Goal: Task Accomplishment & Management: Manage account settings

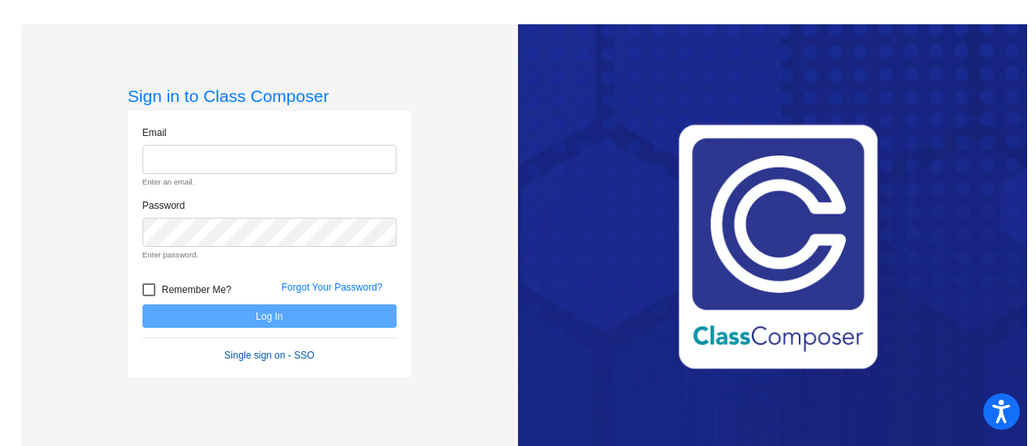
click at [262, 329] on form "Email Enter an email. Password Enter password. Remember Me? Forgot Your Passwor…" at bounding box center [269, 244] width 254 height 238
click at [267, 356] on link "Single sign on - SSO" at bounding box center [269, 355] width 90 height 11
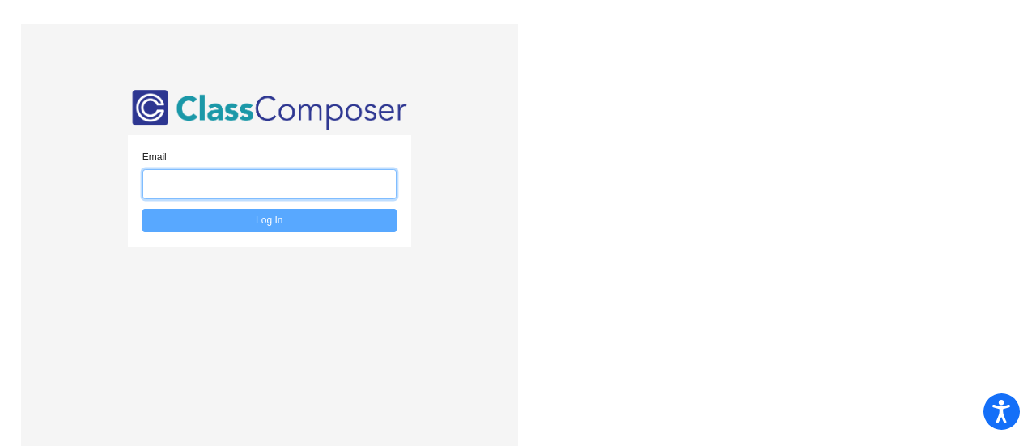
click at [254, 190] on input "email" at bounding box center [269, 184] width 254 height 30
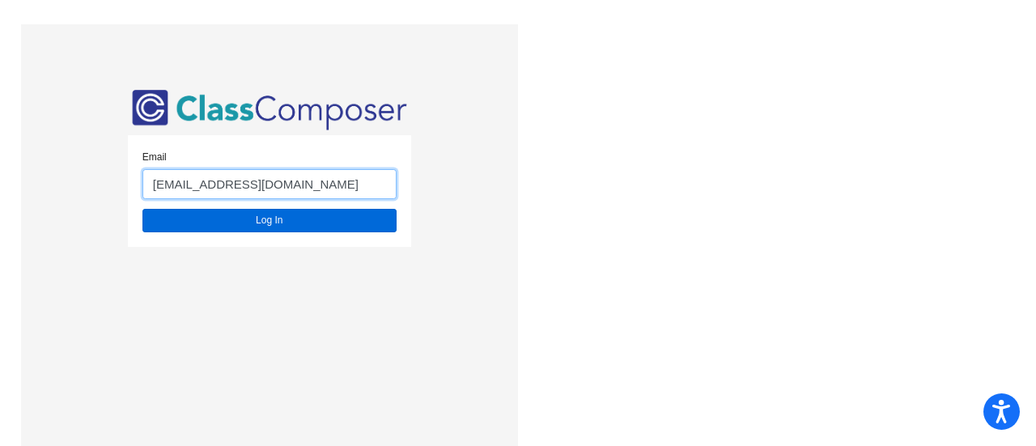
type input "[EMAIL_ADDRESS][DOMAIN_NAME]"
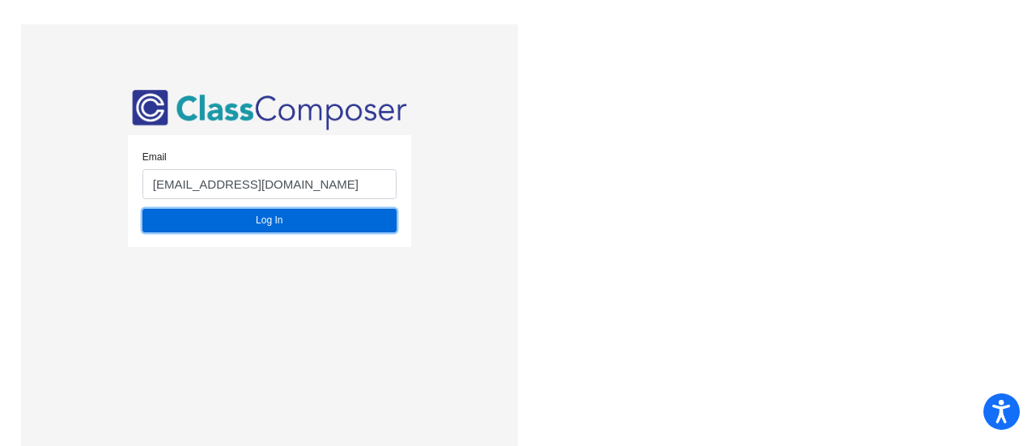
click at [267, 222] on button "Log In" at bounding box center [269, 220] width 254 height 23
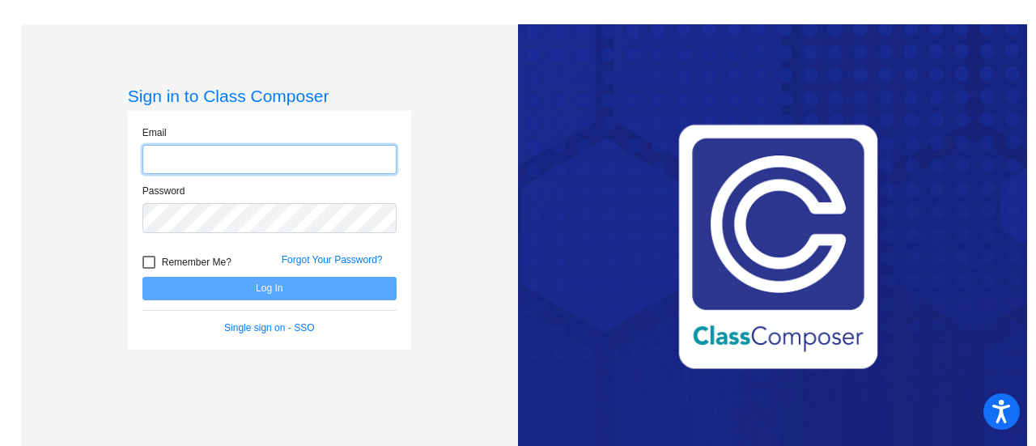
click at [215, 158] on input "email" at bounding box center [269, 160] width 254 height 30
type input "[EMAIL_ADDRESS][DOMAIN_NAME]"
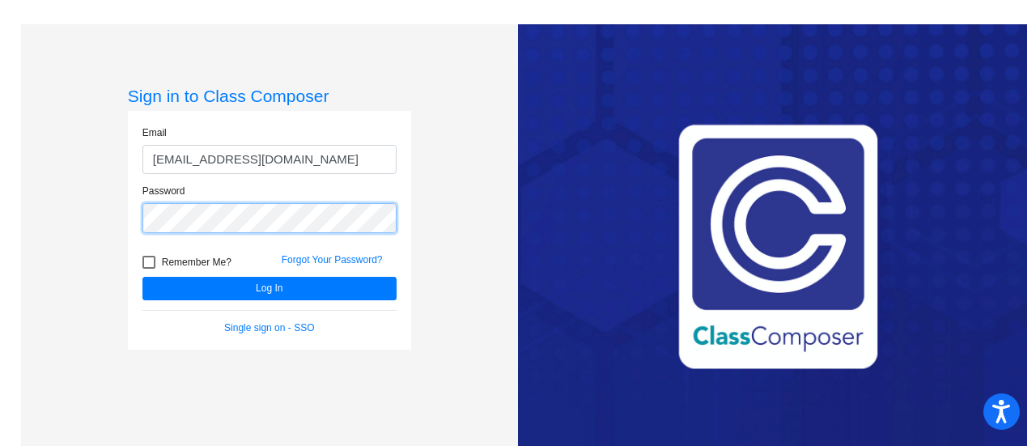
click at [142, 277] on button "Log In" at bounding box center [269, 288] width 254 height 23
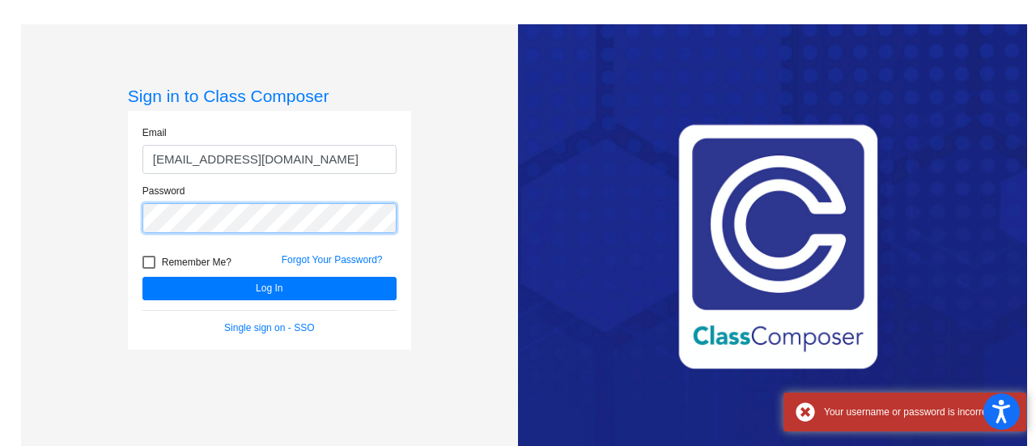
click at [142, 277] on button "Log In" at bounding box center [269, 288] width 254 height 23
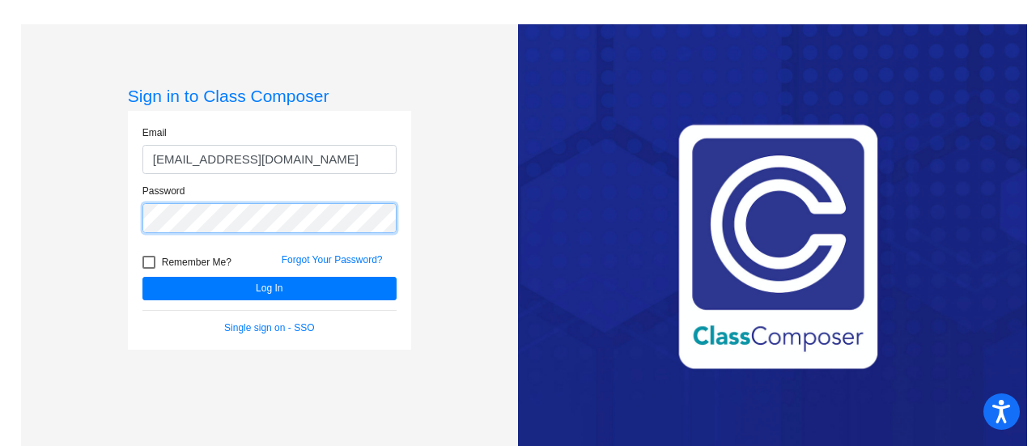
click at [142, 277] on button "Log In" at bounding box center [269, 288] width 254 height 23
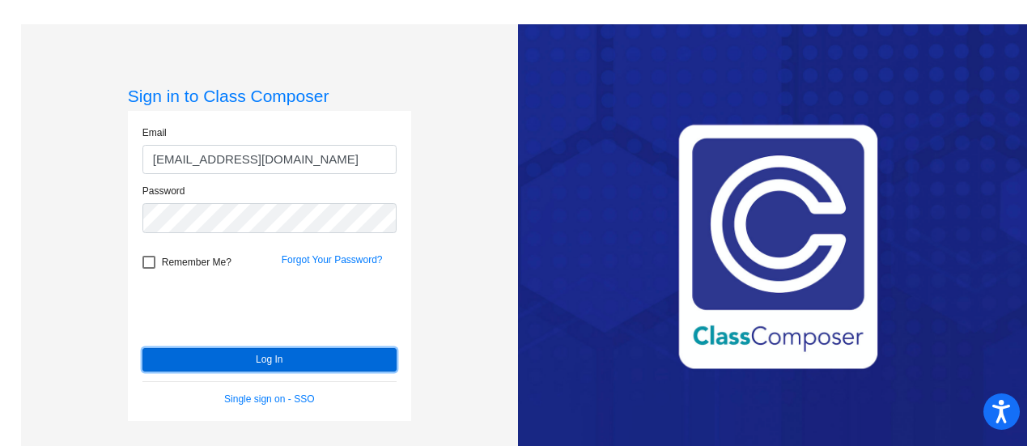
click at [275, 356] on button "Log In" at bounding box center [269, 359] width 254 height 23
